Goal: Navigation & Orientation: Find specific page/section

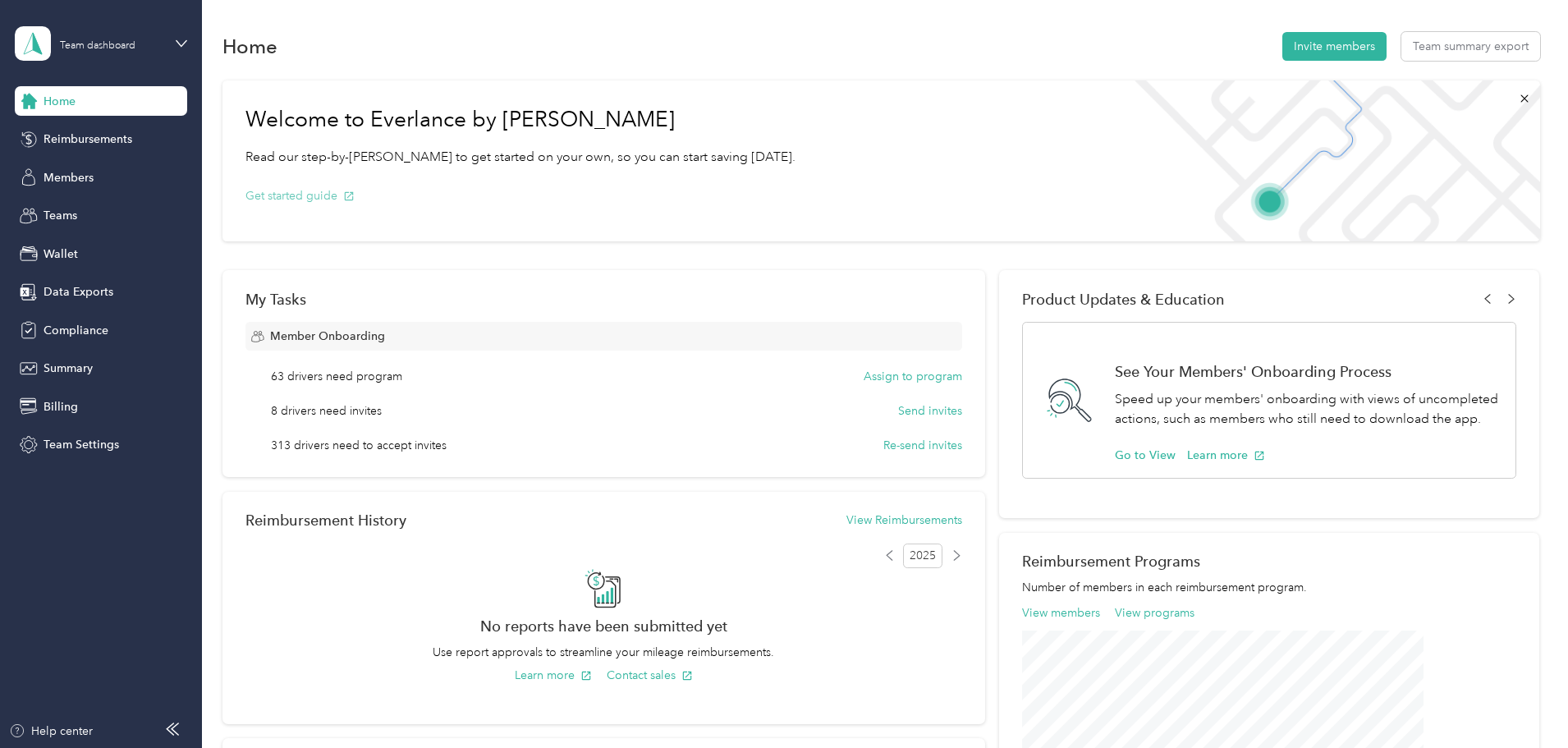
click at [355, 197] on button "Get started guide" at bounding box center [300, 196] width 109 height 17
